Goal: Task Accomplishment & Management: Use online tool/utility

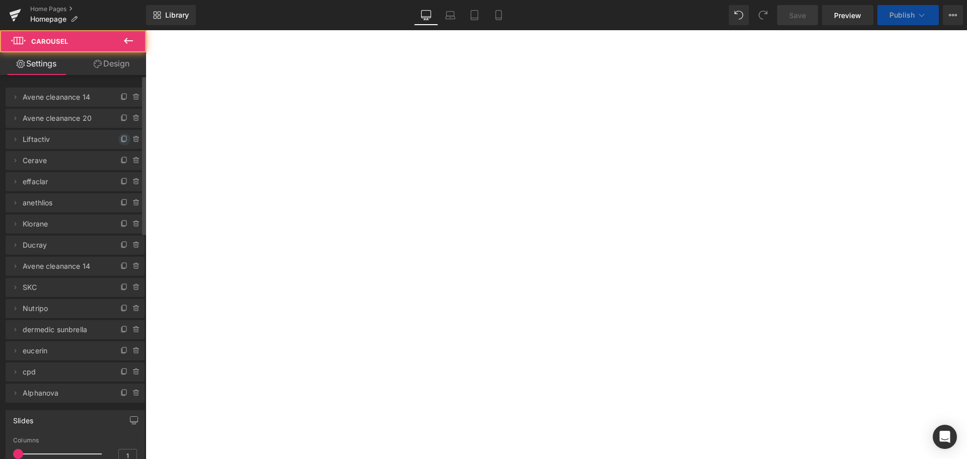
click at [120, 140] on icon at bounding box center [124, 139] width 8 height 8
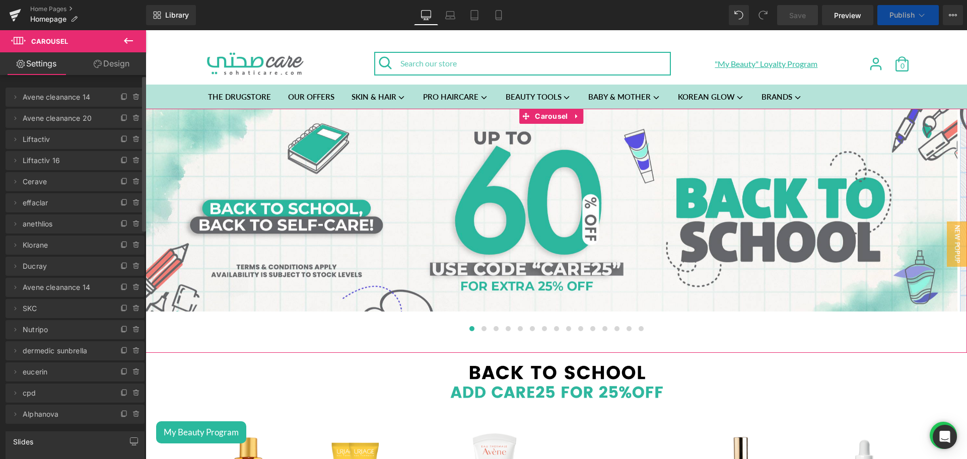
click at [41, 138] on span "Liftactiv" at bounding box center [65, 139] width 85 height 19
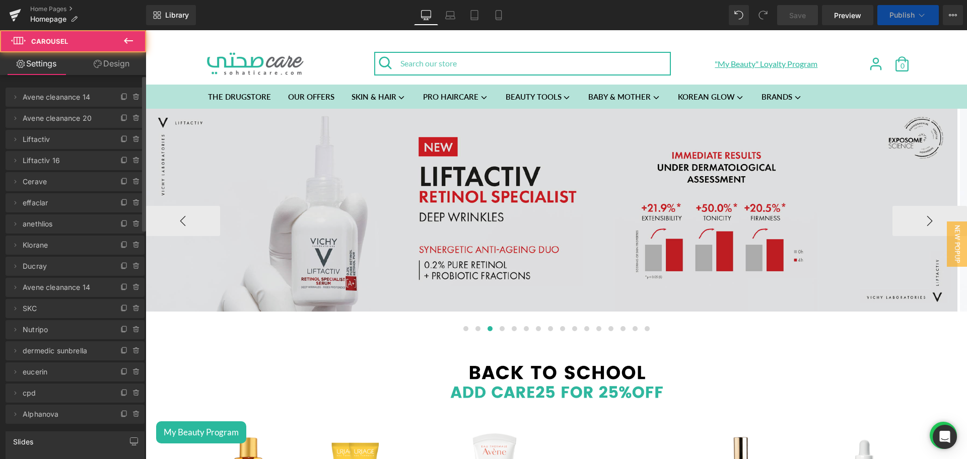
click at [549, 175] on img at bounding box center [552, 210] width 812 height 203
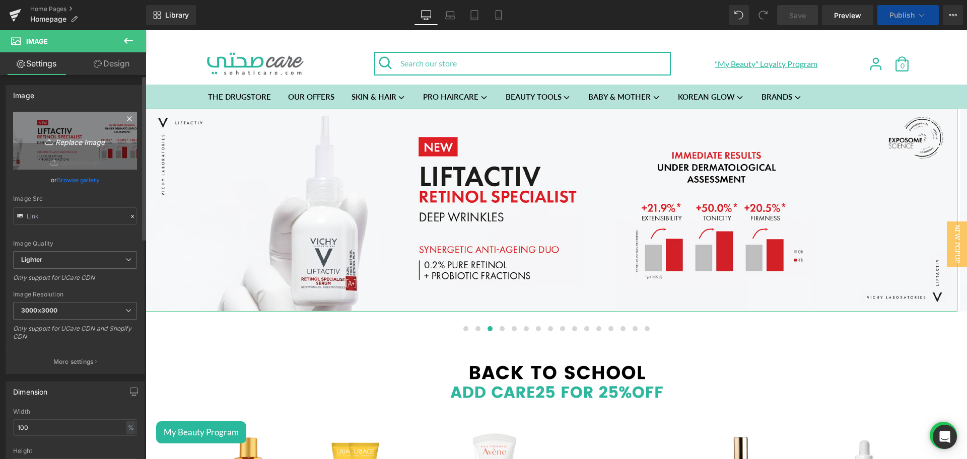
click at [60, 124] on link "Replace Image" at bounding box center [75, 141] width 124 height 58
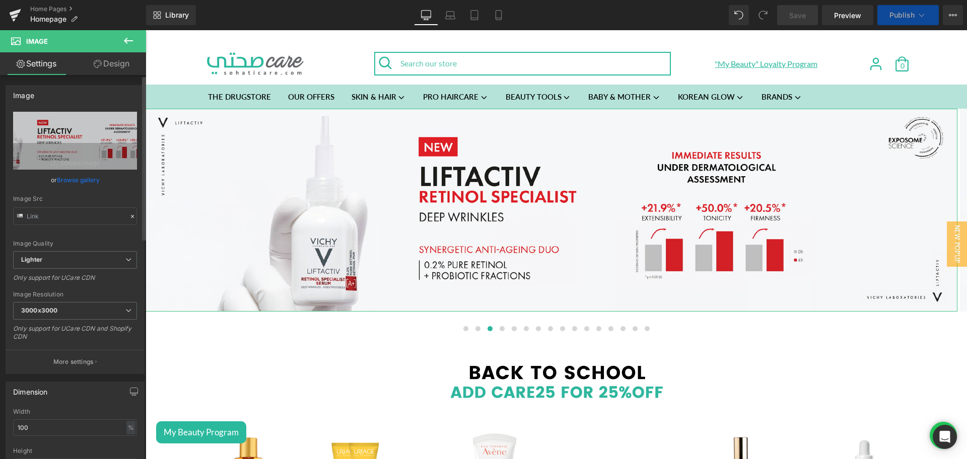
type input "C:\fakepath\The Ordinary Teaser Desktop Banner (Countdown 3 Days).jpg"
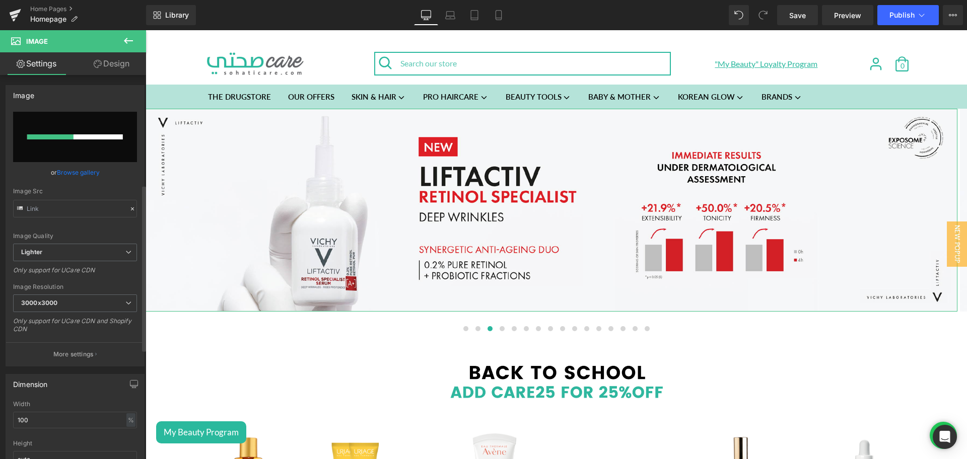
scroll to position [252, 0]
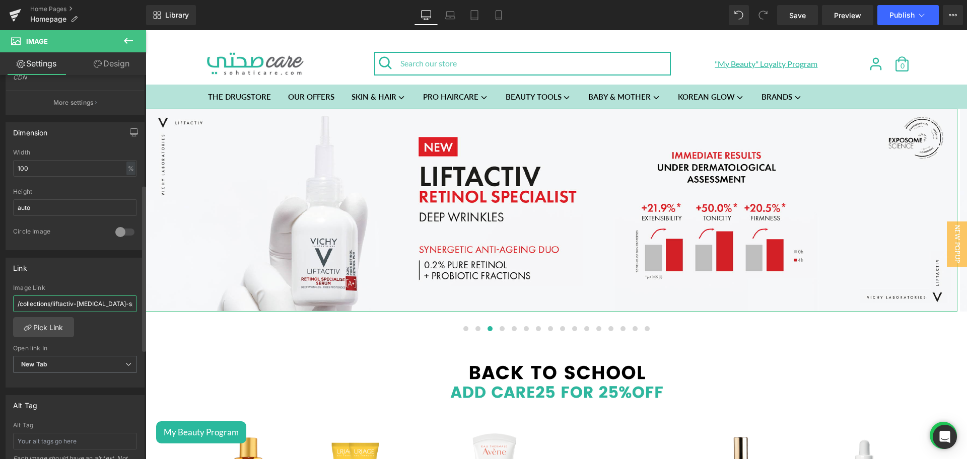
click at [63, 301] on input "/collections/liftactiv-[MEDICAL_DATA]-specialist" at bounding box center [75, 304] width 124 height 17
click at [95, 277] on div "Link /collections/liftactiv-[MEDICAL_DATA]-specialist Image Link Pick Link Curr…" at bounding box center [75, 323] width 139 height 130
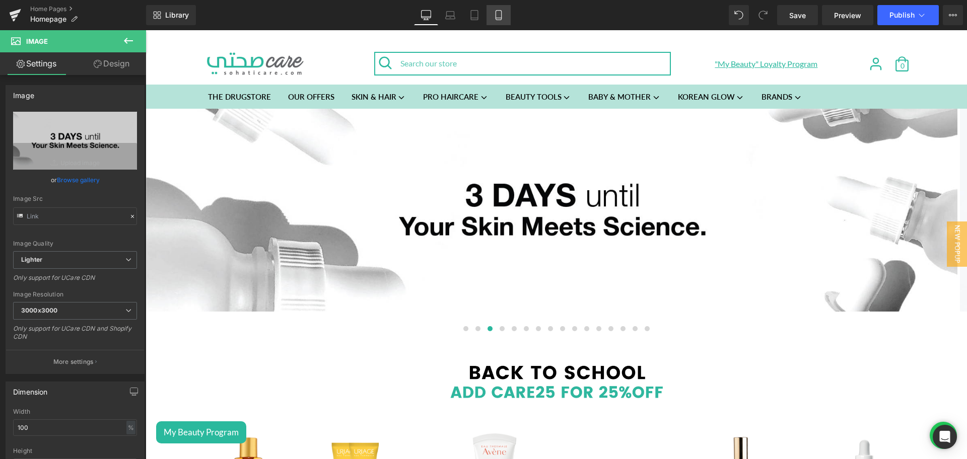
click at [505, 19] on link "Mobile" at bounding box center [498, 15] width 24 height 20
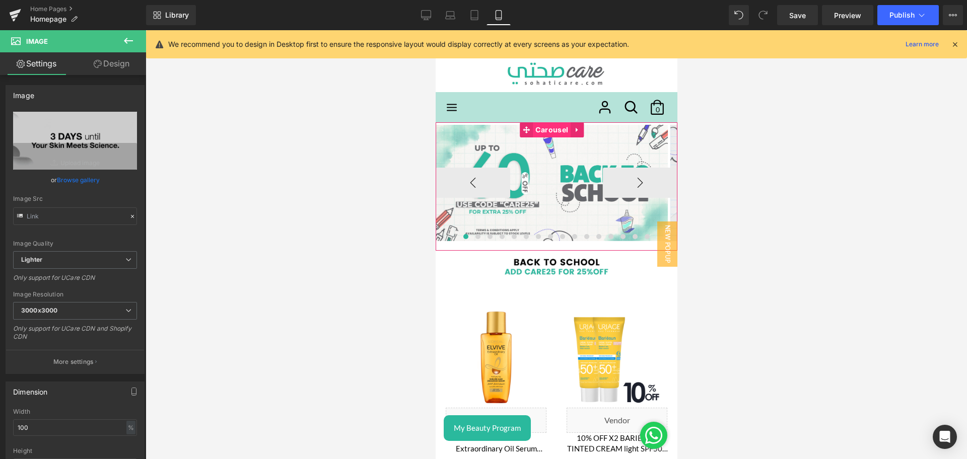
drag, startPoint x: 544, startPoint y: 129, endPoint x: 574, endPoint y: 190, distance: 67.8
click at [544, 129] on span "Carousel" at bounding box center [551, 129] width 38 height 15
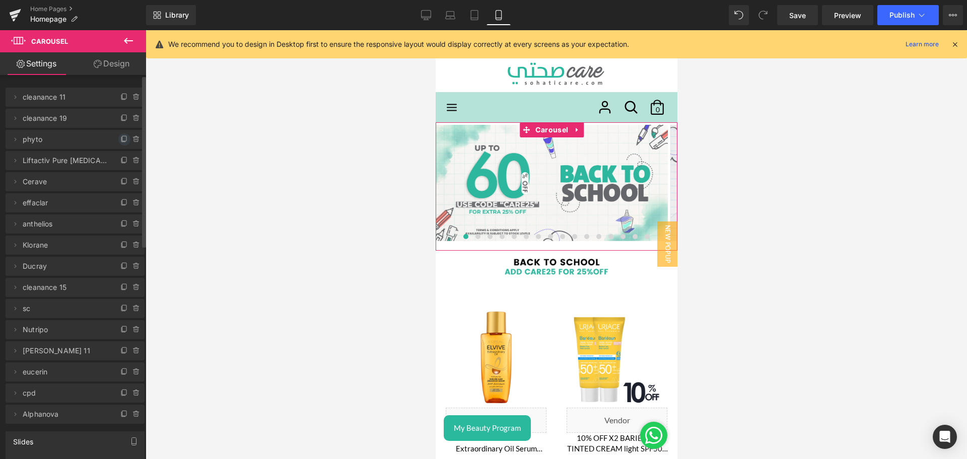
click at [120, 139] on icon at bounding box center [124, 139] width 8 height 8
click at [58, 133] on span "phyto" at bounding box center [65, 139] width 85 height 19
click at [63, 141] on span "phyto" at bounding box center [65, 139] width 85 height 19
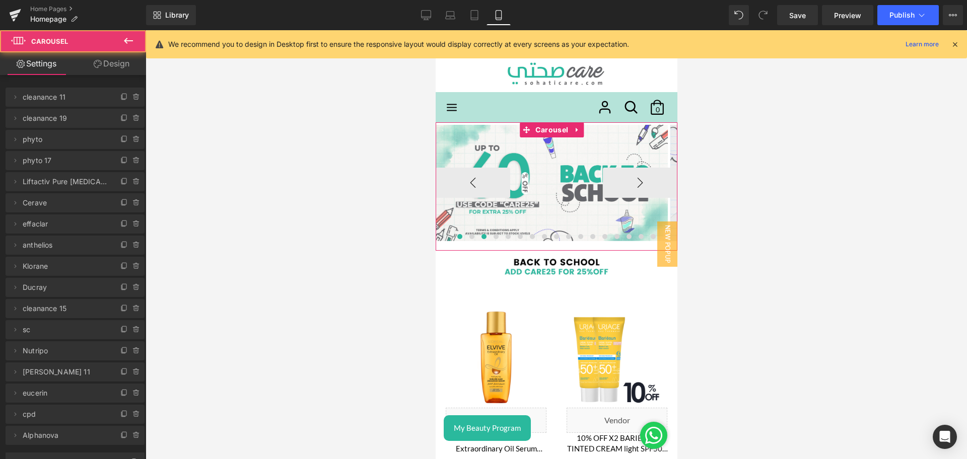
click at [481, 237] on span at bounding box center [483, 236] width 5 height 5
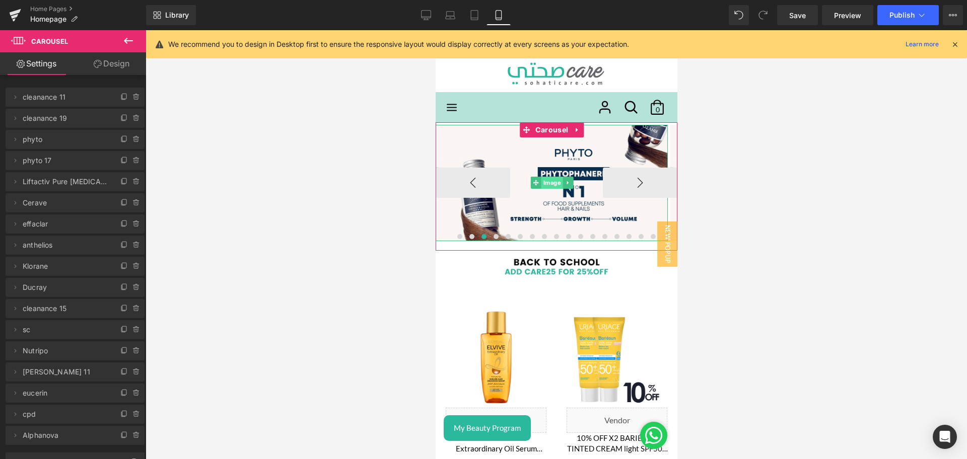
drag, startPoint x: 554, startPoint y: 179, endPoint x: 864, endPoint y: 200, distance: 310.4
click at [554, 180] on span "Image" at bounding box center [551, 183] width 22 height 12
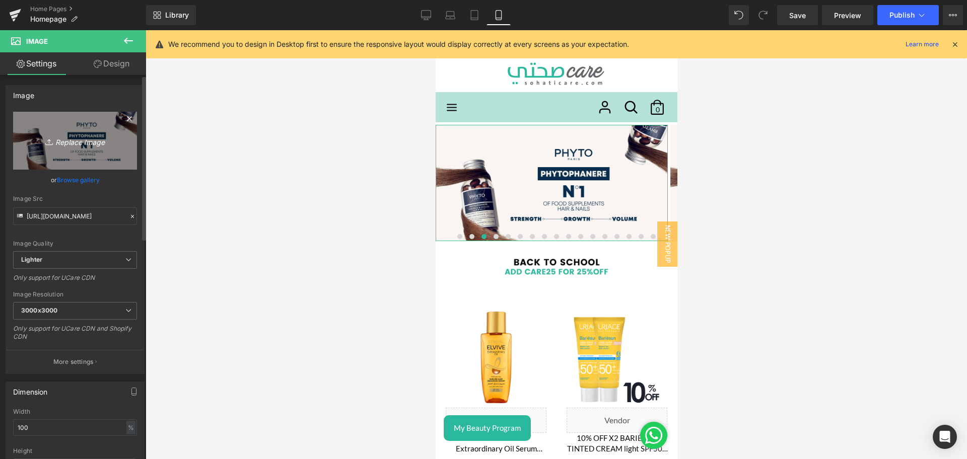
click at [71, 125] on link "Replace Image" at bounding box center [75, 141] width 124 height 58
type input "C:\fakepath\The Ordinary Teaser Mobile Banner (Countdown 3 Days).jpg"
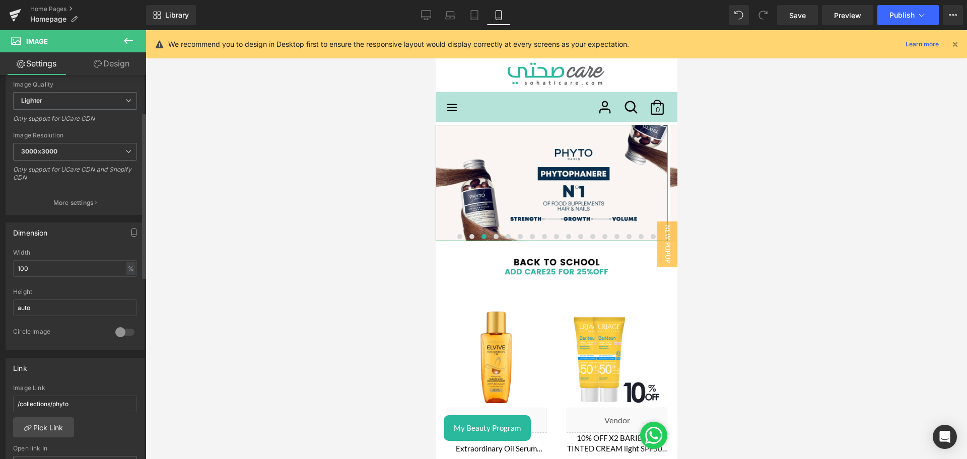
scroll to position [207, 0]
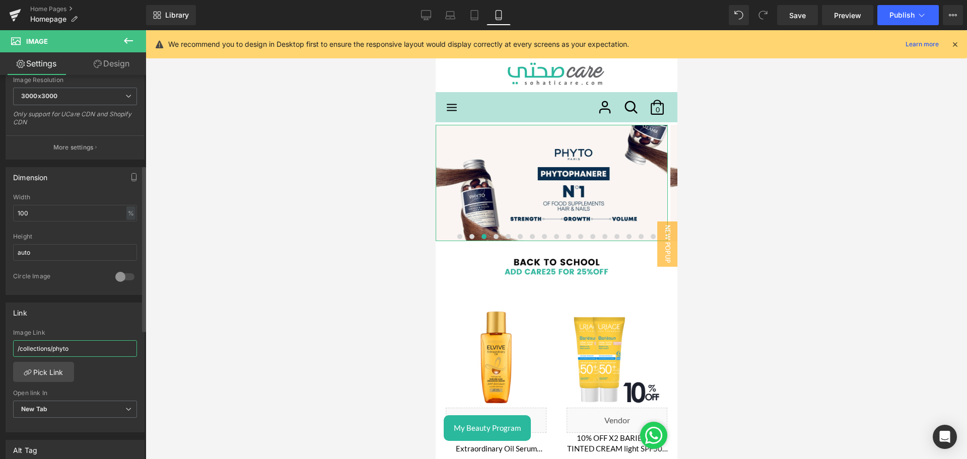
click at [52, 350] on input "/collections/phyto" at bounding box center [75, 348] width 124 height 17
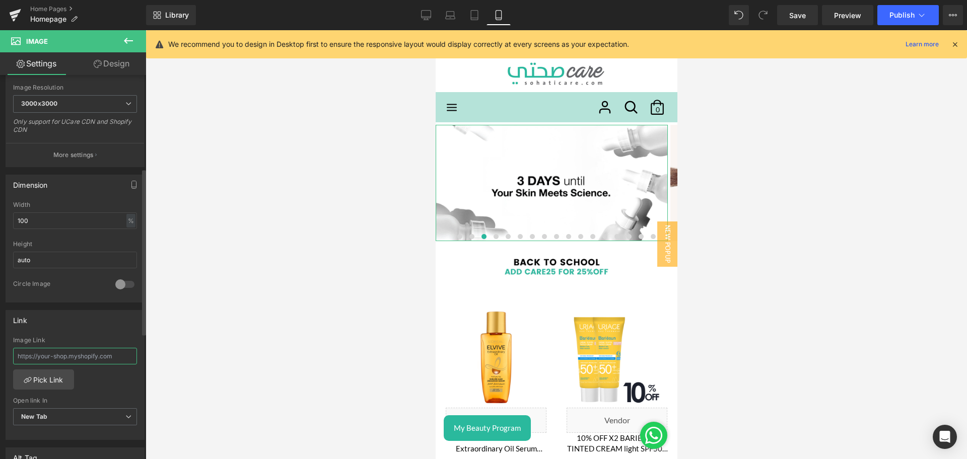
scroll to position [215, 0]
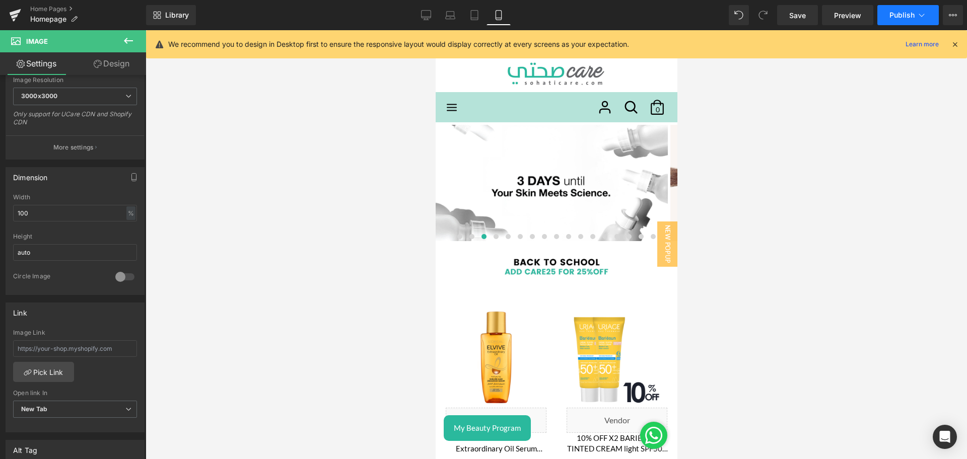
click at [900, 17] on span "Publish" at bounding box center [901, 15] width 25 height 8
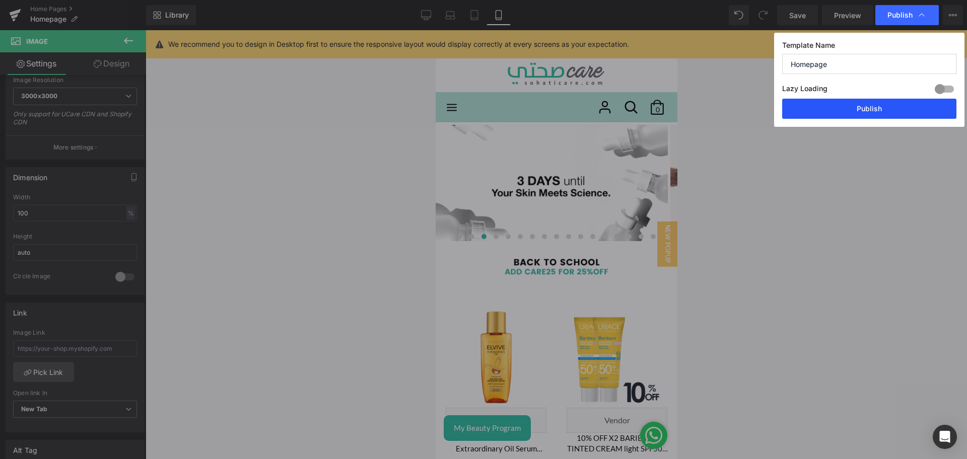
click at [840, 107] on button "Publish" at bounding box center [869, 109] width 174 height 20
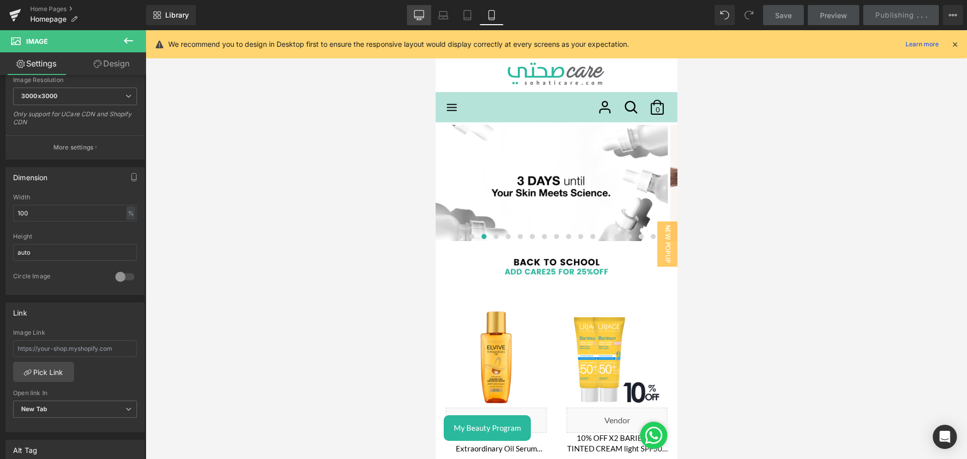
click at [407, 5] on link "Desktop" at bounding box center [419, 15] width 24 height 20
